Goal: Entertainment & Leisure: Consume media (video, audio)

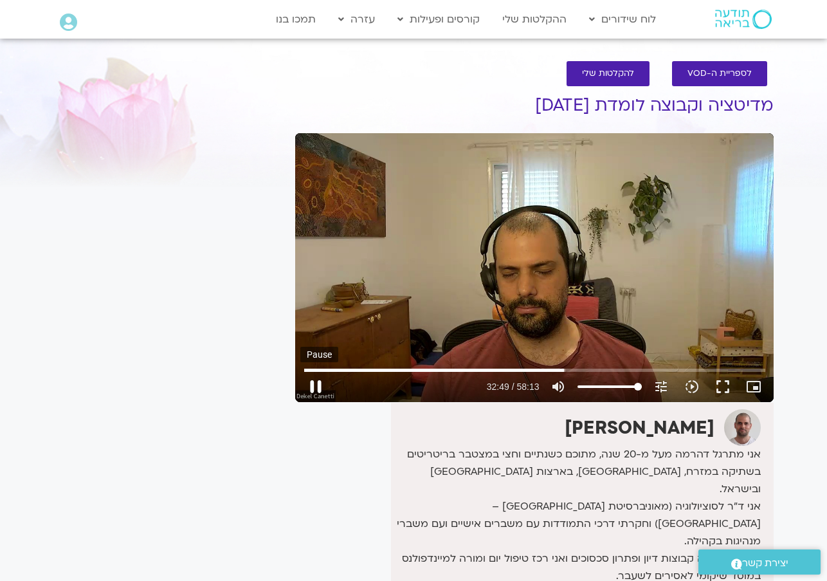
click at [310, 390] on button "pause" at bounding box center [315, 386] width 31 height 31
type input "1969.91412716733"
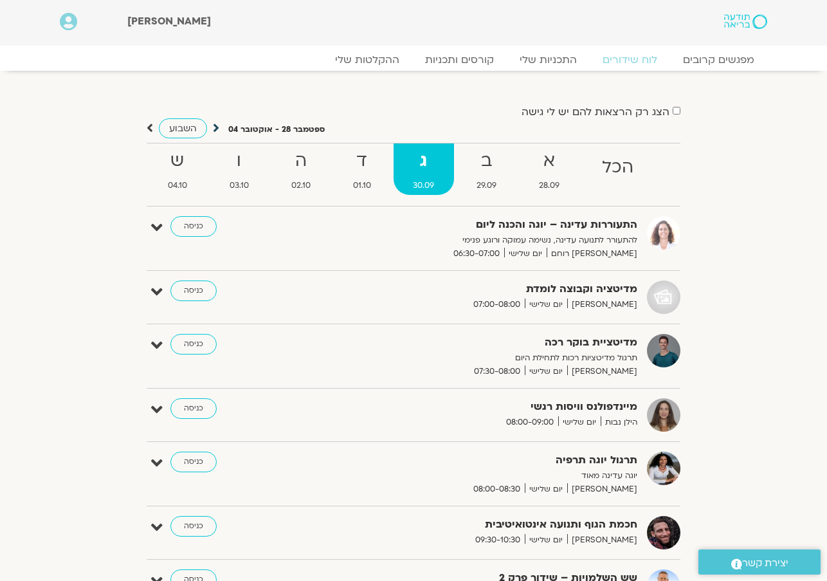
click at [214, 132] on icon at bounding box center [216, 128] width 6 height 13
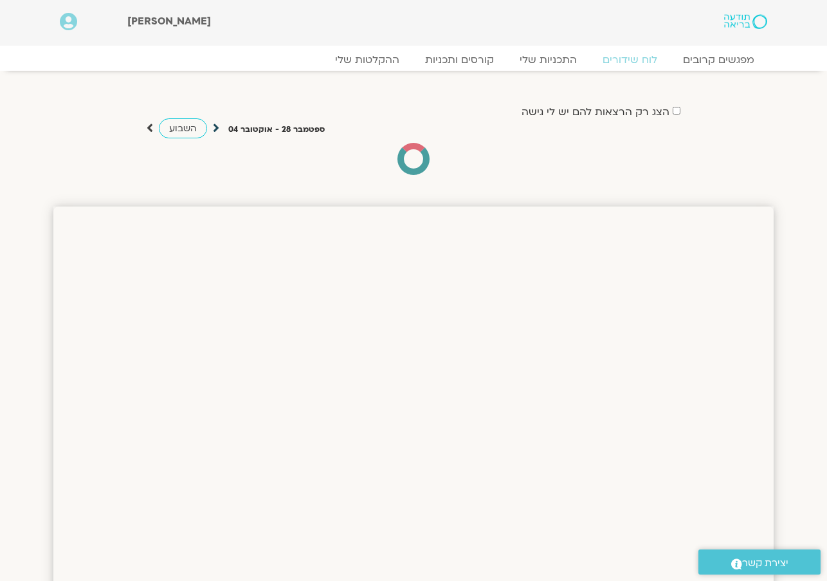
click at [216, 127] on icon at bounding box center [216, 128] width 6 height 13
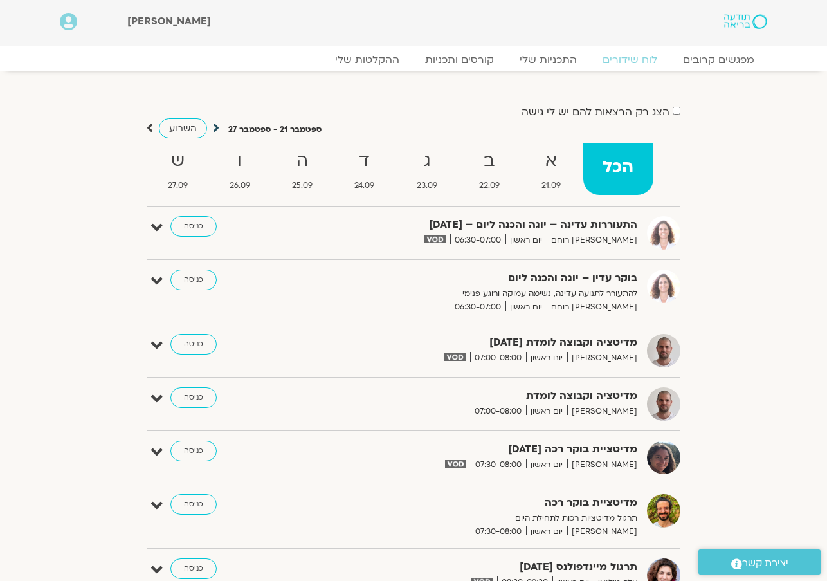
click at [218, 127] on icon at bounding box center [216, 128] width 6 height 13
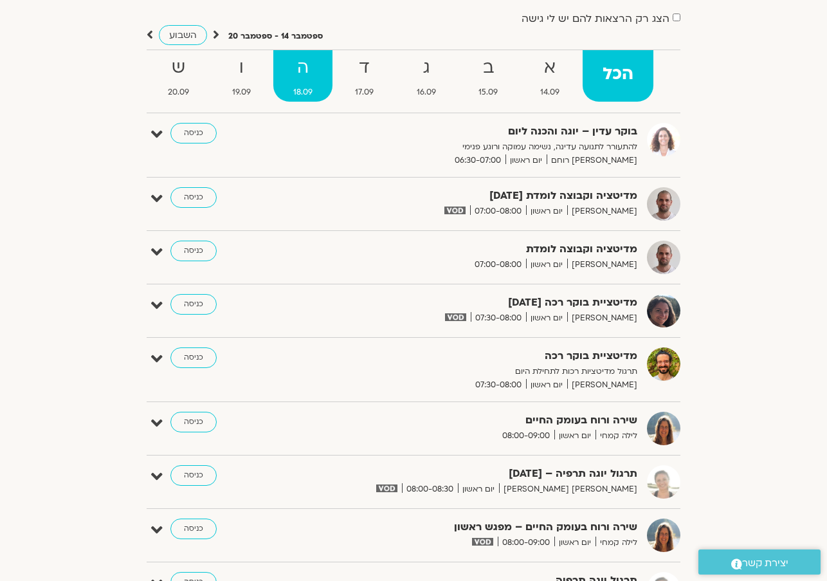
click at [302, 80] on strong "ה" at bounding box center [302, 67] width 59 height 29
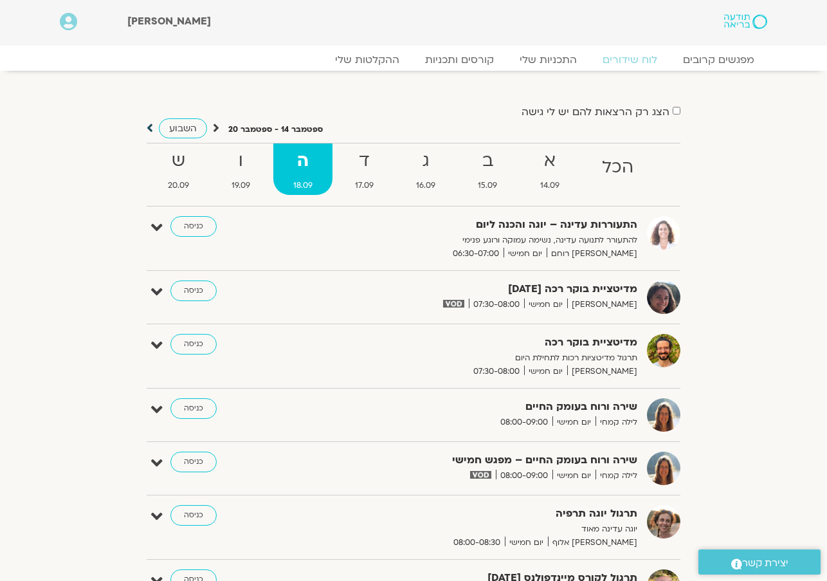
click at [149, 129] on icon at bounding box center [150, 128] width 6 height 13
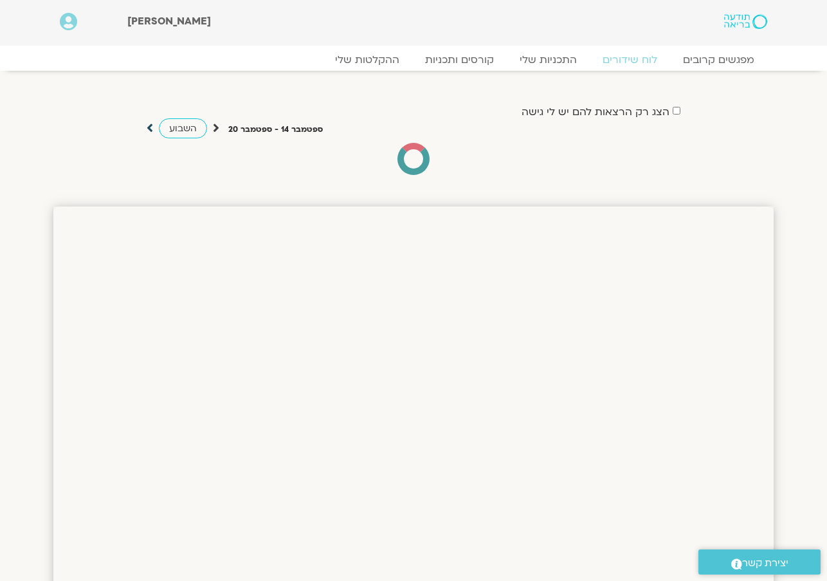
click at [148, 129] on icon at bounding box center [150, 128] width 6 height 13
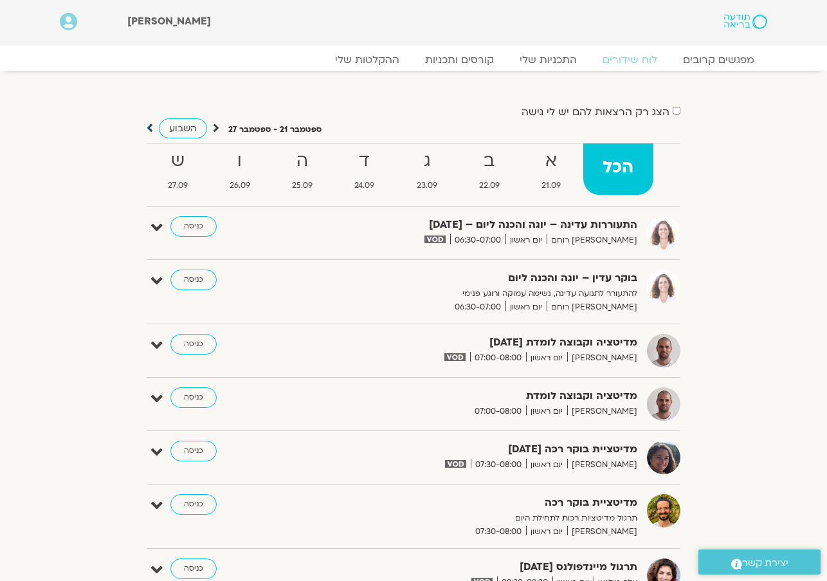
click at [150, 127] on icon at bounding box center [150, 128] width 6 height 13
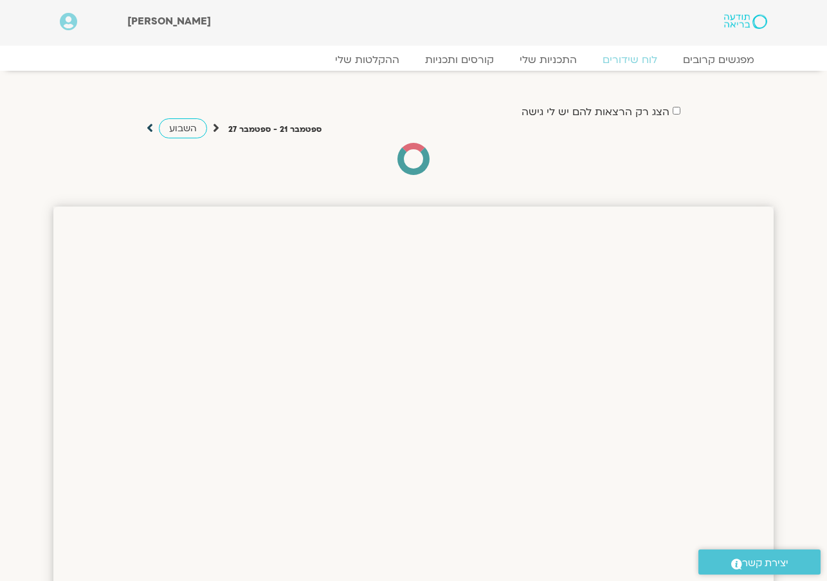
click at [149, 127] on icon at bounding box center [150, 128] width 6 height 13
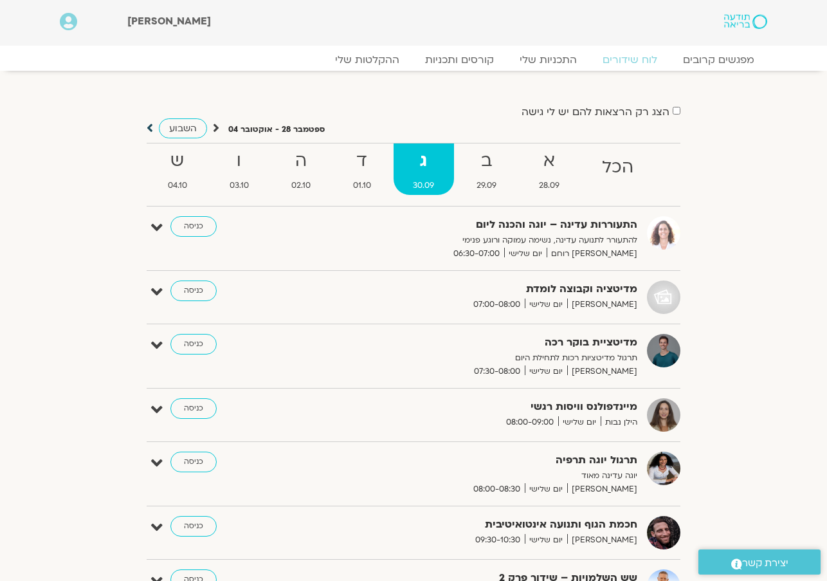
click at [150, 125] on icon at bounding box center [150, 128] width 6 height 13
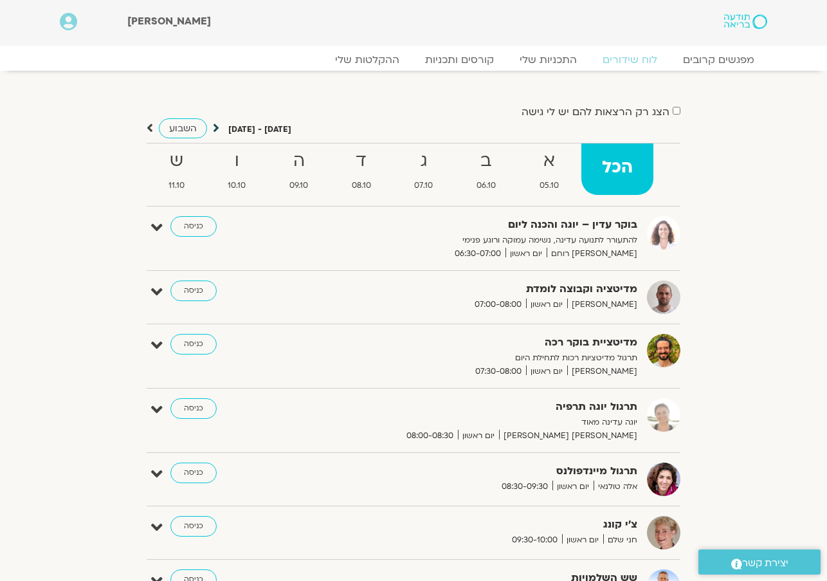
click at [216, 129] on icon at bounding box center [216, 128] width 6 height 13
